Goal: Check status: Check status

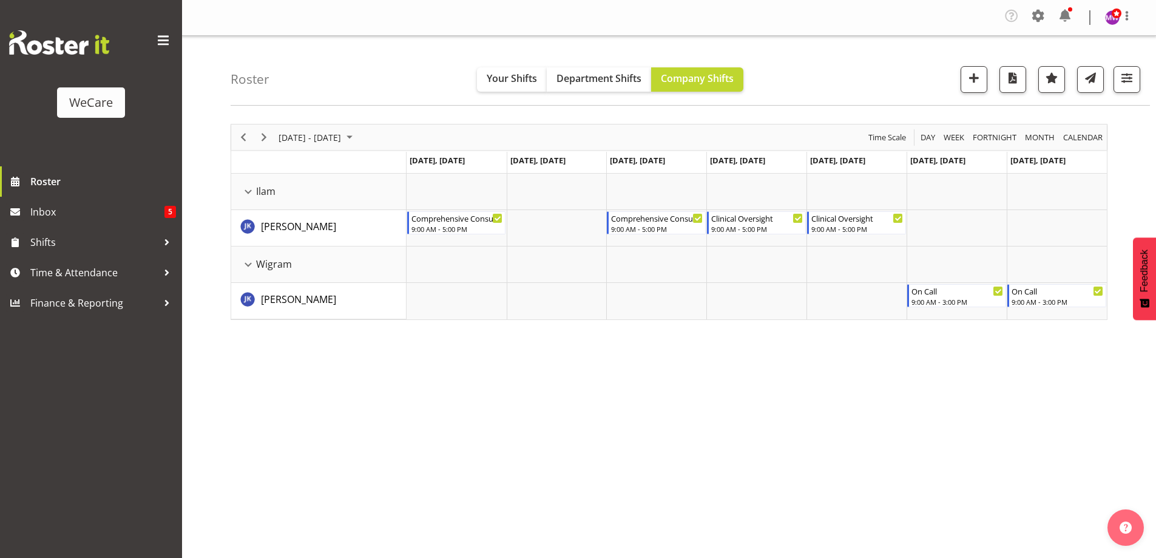
select select "location"
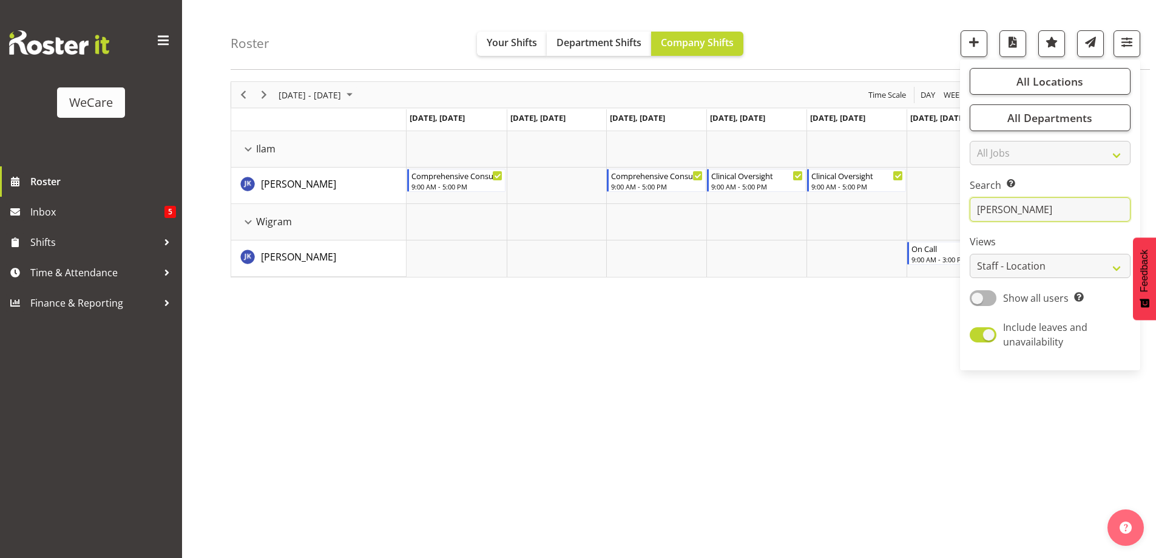
click at [1030, 214] on input "[PERSON_NAME]" at bounding box center [1050, 209] width 161 height 24
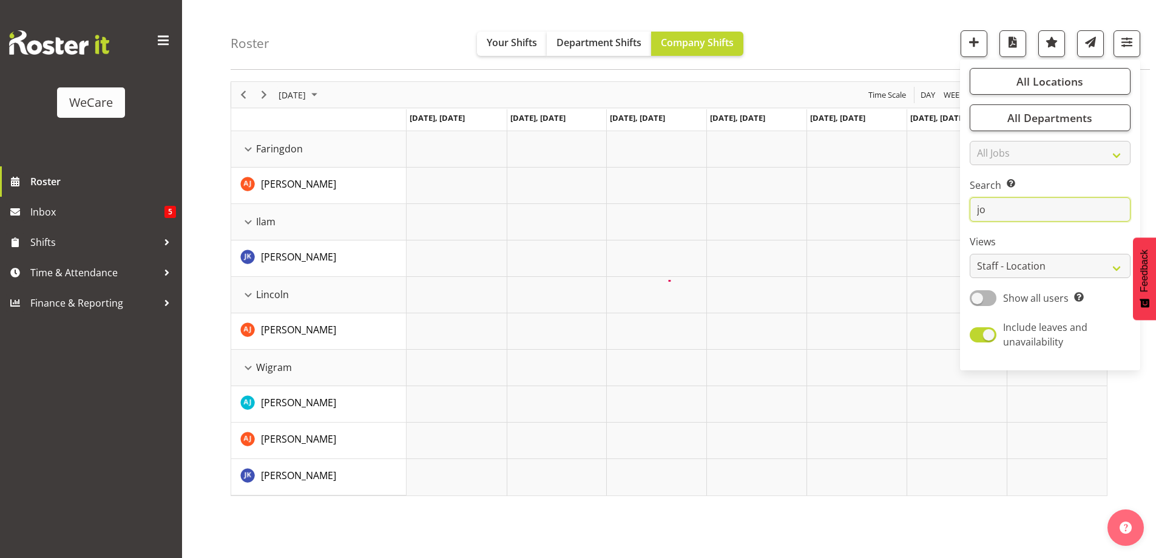
type input "j"
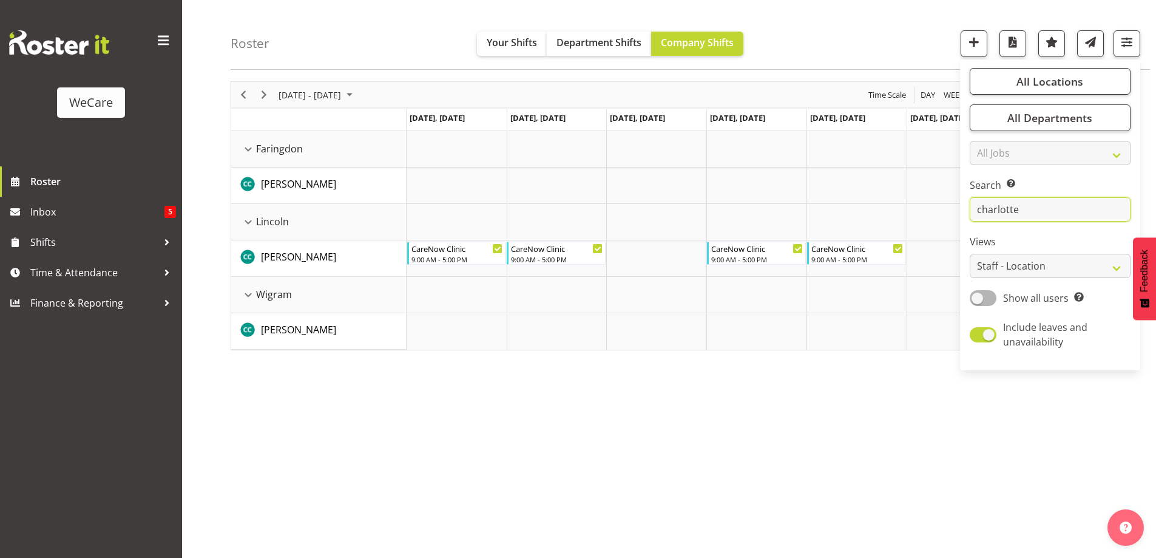
type input "charlotte"
click at [609, 366] on div "[DATE] - [DATE] [DATE] Day Week Fortnight Month calendar Month Agenda Time Scal…" at bounding box center [693, 314] width 925 height 485
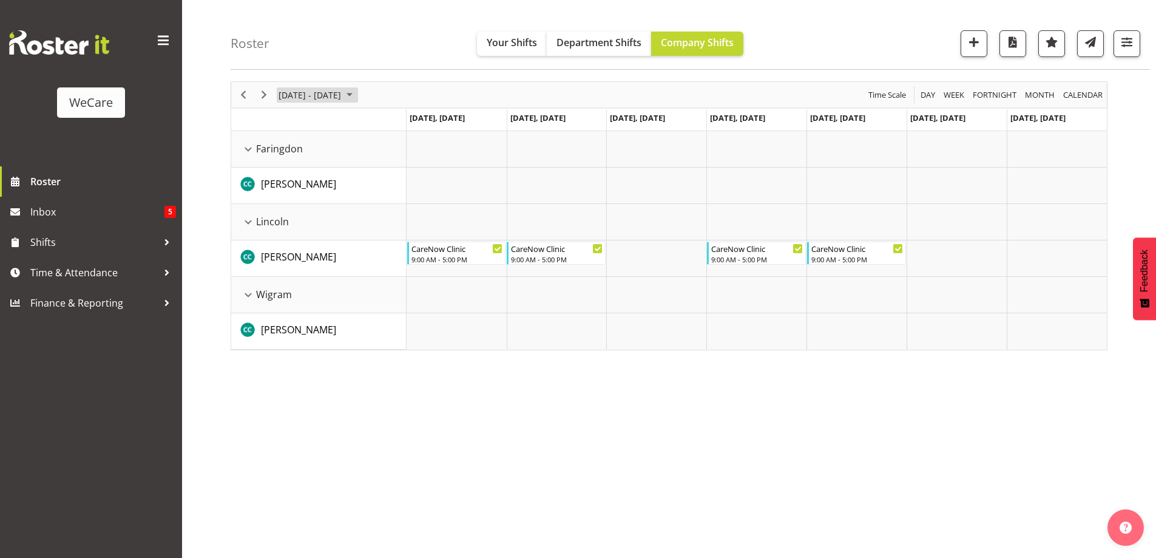
click at [342, 90] on span "[DATE] - [DATE]" at bounding box center [309, 94] width 65 height 15
click at [297, 186] on span "8" at bounding box center [291, 187] width 18 height 18
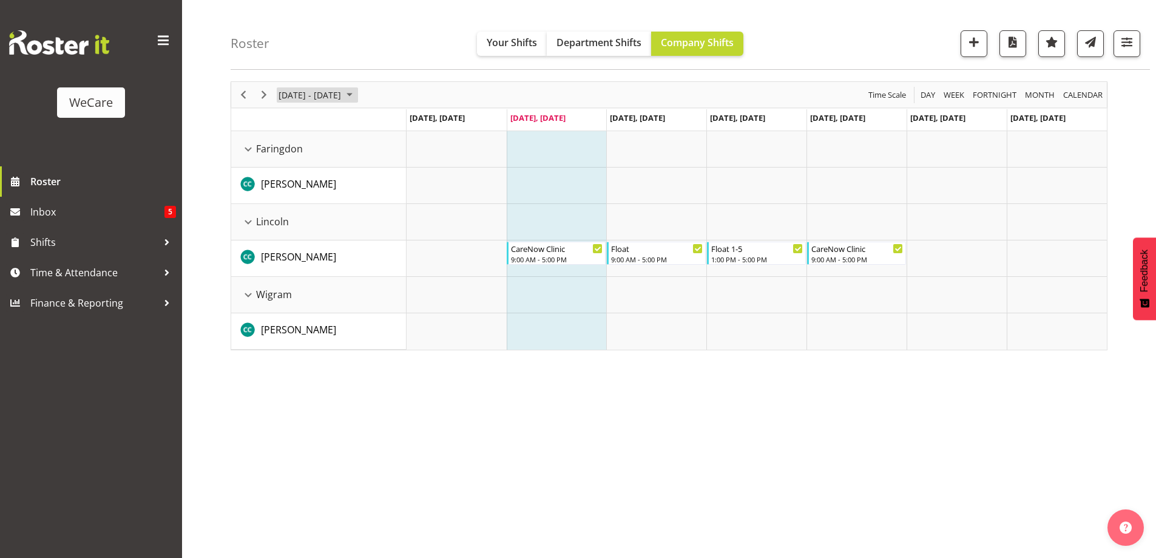
click at [315, 93] on span "[DATE] - [DATE]" at bounding box center [309, 94] width 65 height 15
click at [289, 206] on span "15" at bounding box center [291, 208] width 18 height 18
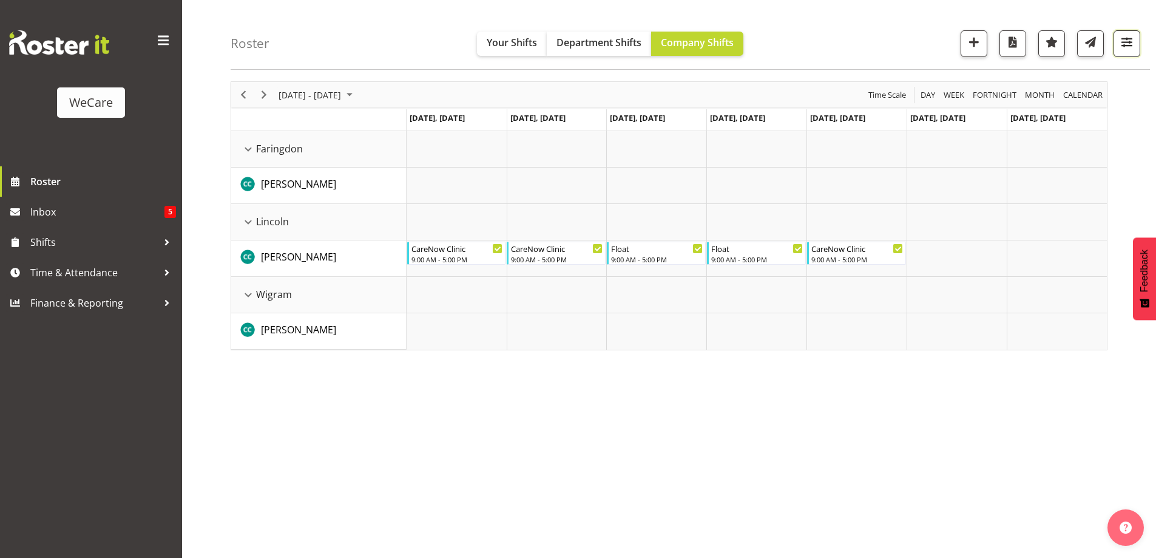
click at [1129, 45] on span "button" at bounding box center [1127, 42] width 16 height 16
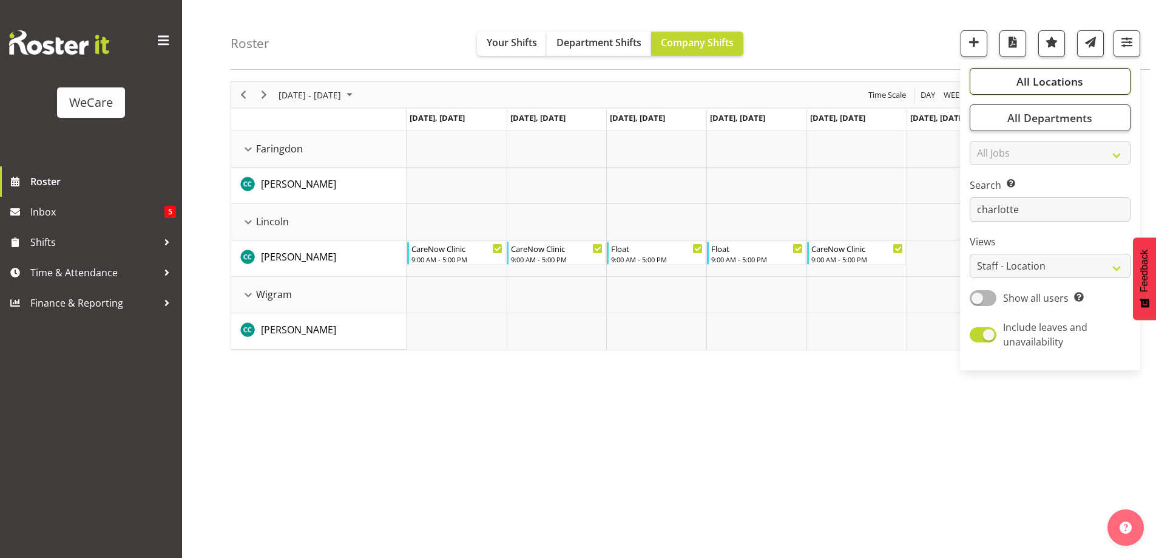
click at [1089, 88] on button "All Locations" at bounding box center [1050, 81] width 161 height 27
click at [775, 413] on div "[DATE] - [DATE] [DATE] Day Week Fortnight Month calendar Month Agenda Time Scal…" at bounding box center [693, 314] width 925 height 485
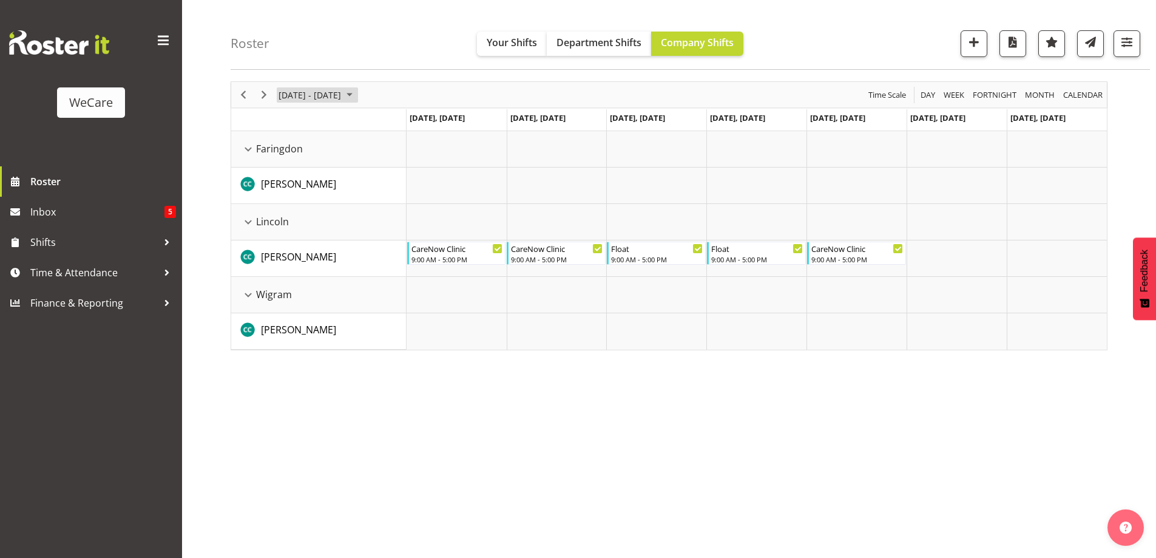
click at [314, 90] on span "[DATE] - [DATE]" at bounding box center [309, 94] width 65 height 15
click at [288, 220] on span "22" at bounding box center [291, 229] width 18 height 18
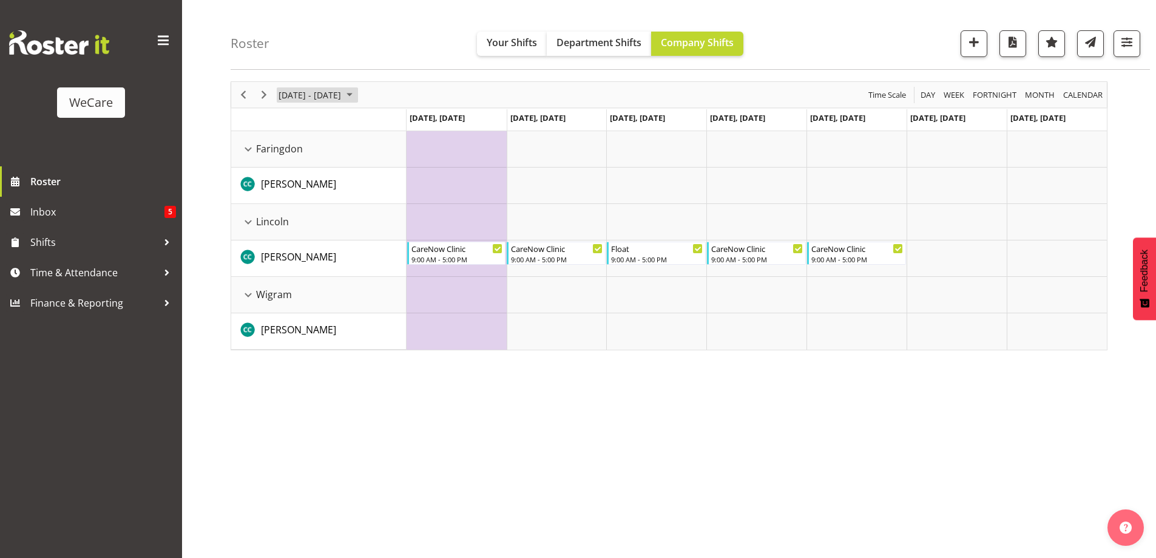
click at [308, 95] on span "[DATE] - [DATE]" at bounding box center [309, 94] width 65 height 15
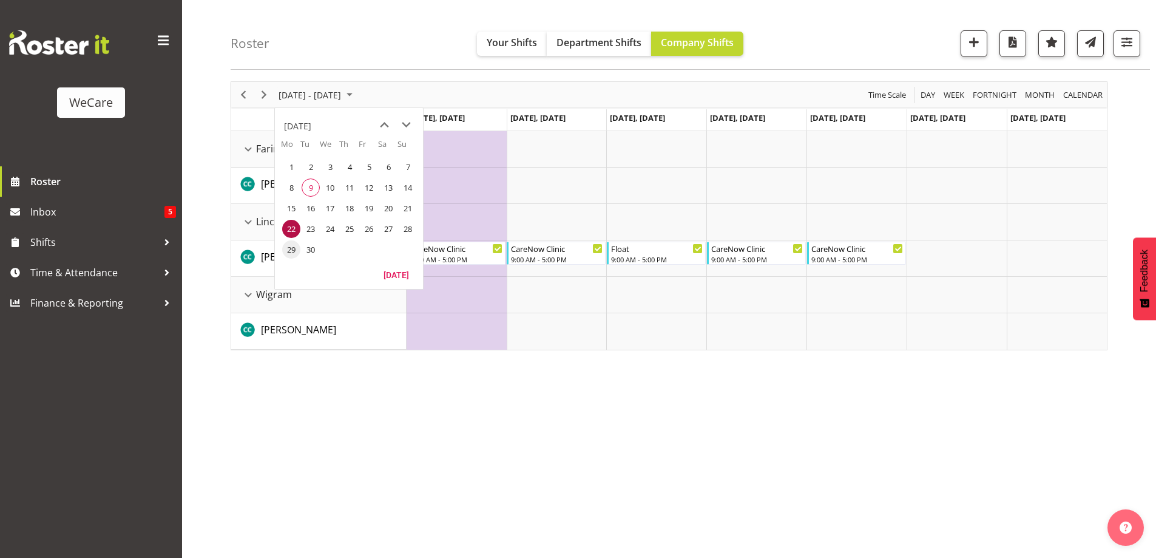
click at [292, 248] on span "29" at bounding box center [291, 249] width 18 height 18
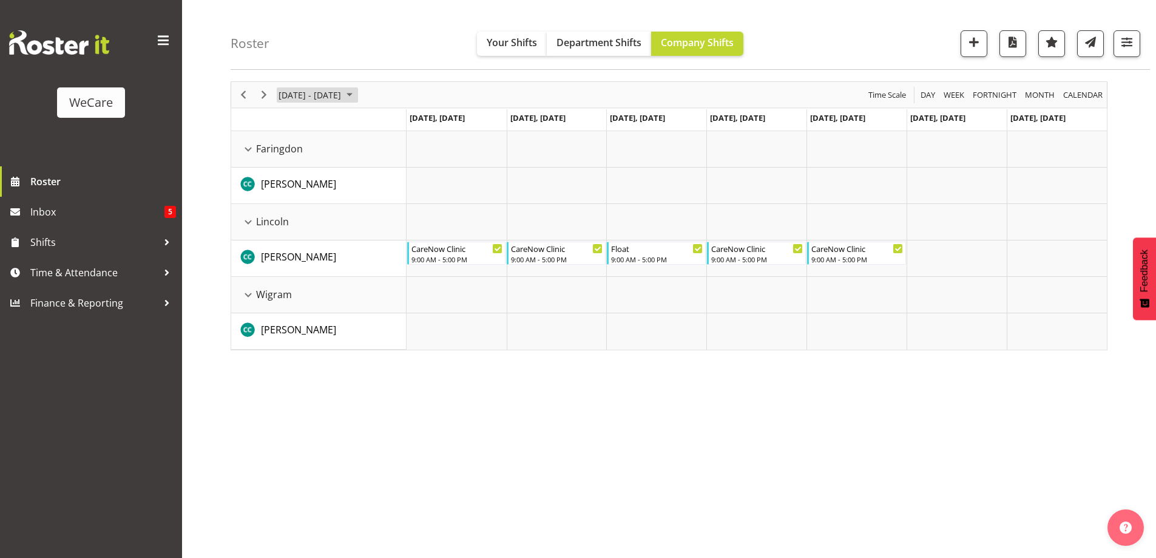
click at [317, 96] on span "[DATE] - [DATE]" at bounding box center [309, 94] width 65 height 15
click at [289, 187] on span "8" at bounding box center [291, 187] width 18 height 18
